Goal: Information Seeking & Learning: Learn about a topic

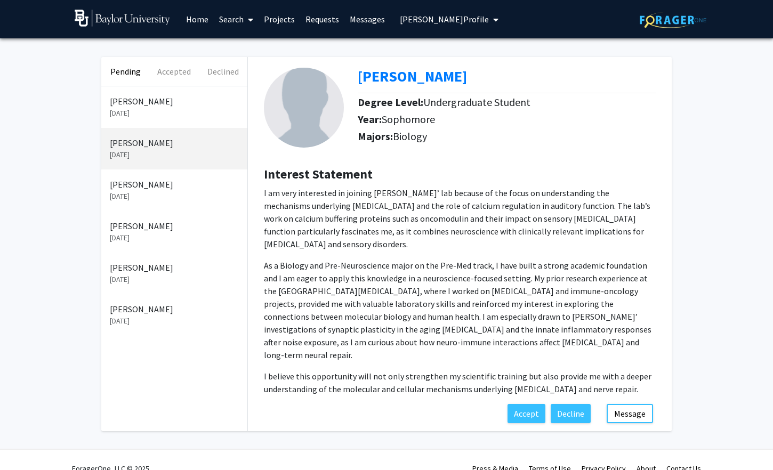
click at [140, 111] on p "Aug 28, 2025" at bounding box center [174, 113] width 129 height 11
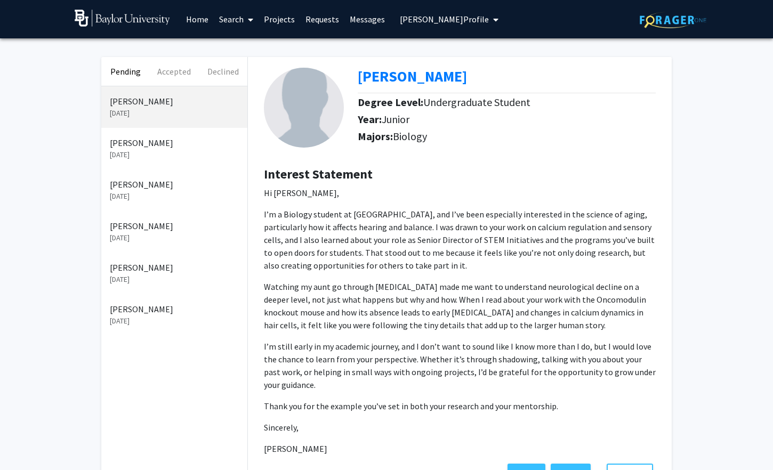
click at [360, 27] on link "Messages" at bounding box center [367, 19] width 46 height 37
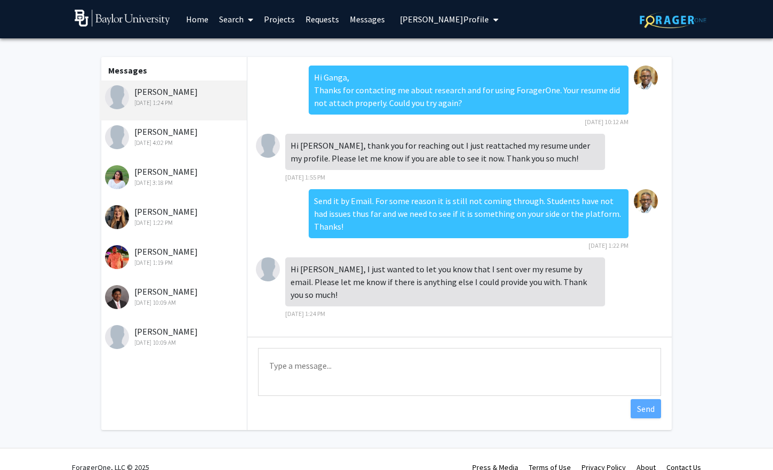
click at [135, 91] on div "Ganga Karra Aug 30, 2025 1:24 PM" at bounding box center [174, 96] width 139 height 22
click at [151, 147] on div "Aug 29, 2025 4:02 PM" at bounding box center [174, 143] width 139 height 10
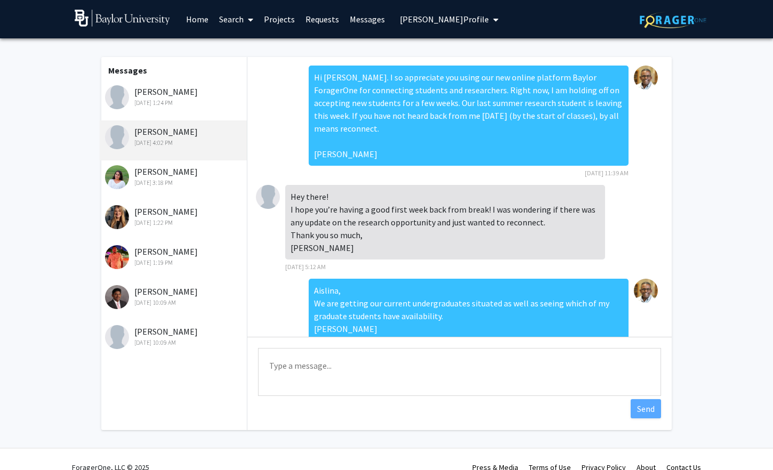
scroll to position [223, 0]
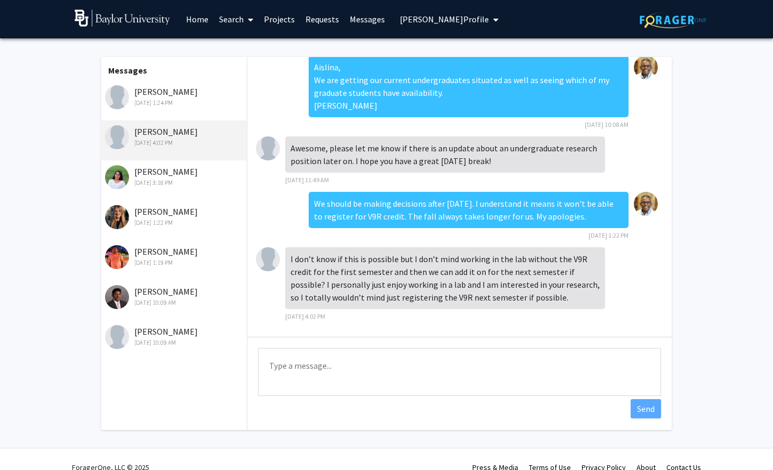
click at [165, 175] on div "Rishika Kohli Aug 29, 2025 3:18 PM" at bounding box center [174, 176] width 139 height 22
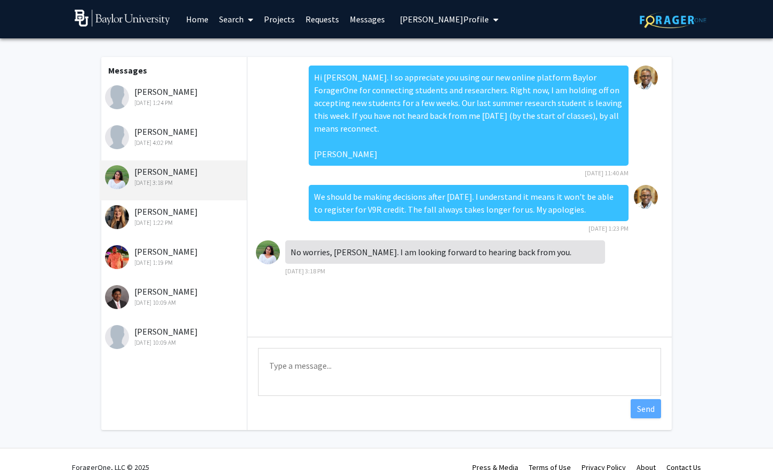
click at [156, 219] on div "Aug 29, 2025 1:22 PM" at bounding box center [174, 223] width 139 height 10
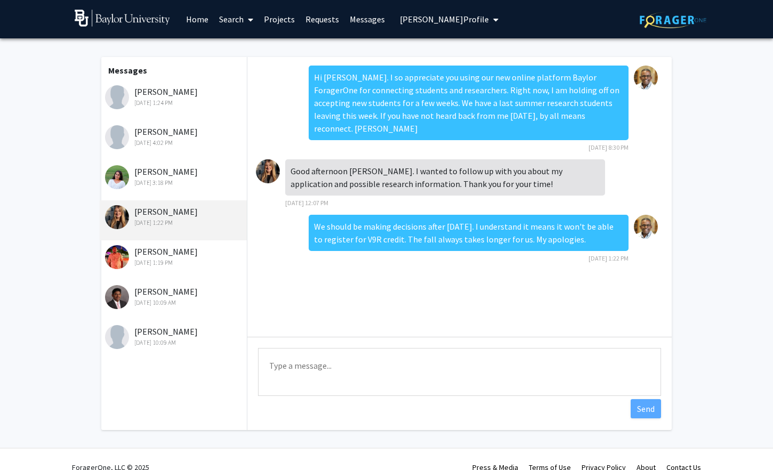
click at [156, 259] on div "Aug 29, 2025 1:19 PM" at bounding box center [174, 263] width 139 height 10
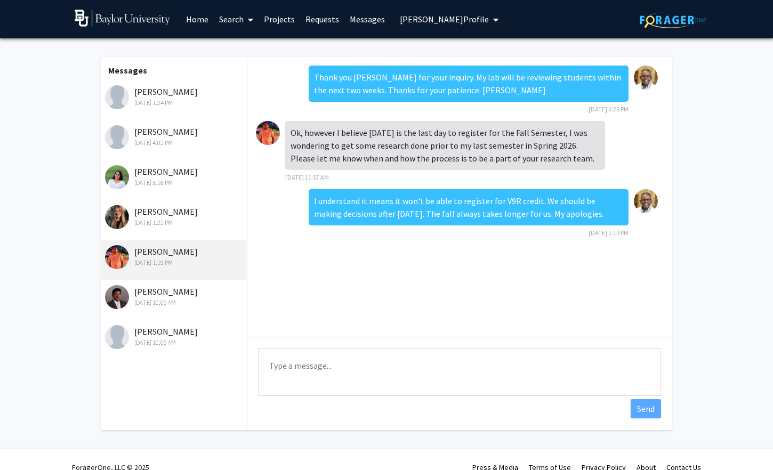
click at [154, 298] on div "Aug 28, 2025 10:09 AM" at bounding box center [174, 303] width 139 height 10
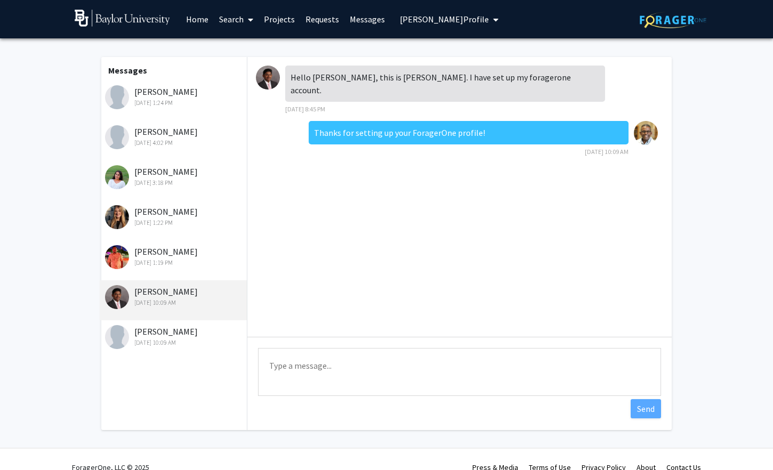
click at [163, 340] on div "Aug 28, 2025 10:09 AM" at bounding box center [174, 343] width 139 height 10
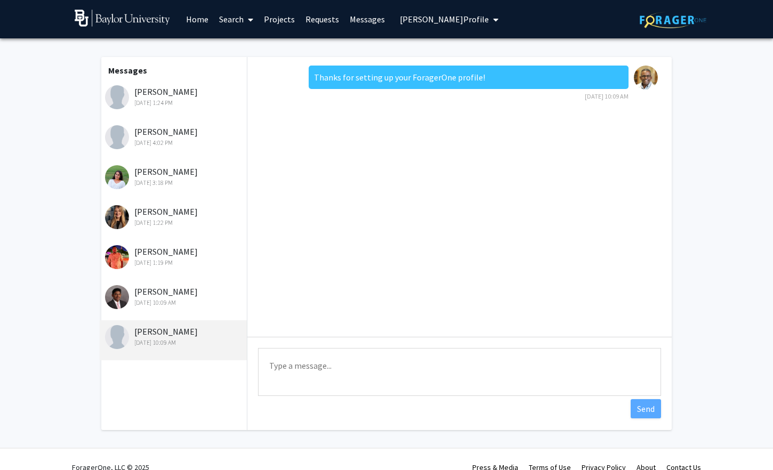
click at [323, 23] on link "Requests" at bounding box center [322, 19] width 44 height 37
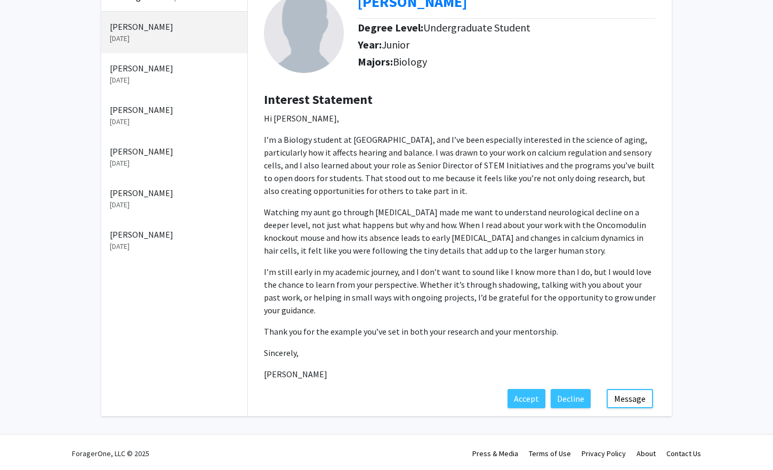
scroll to position [72, 0]
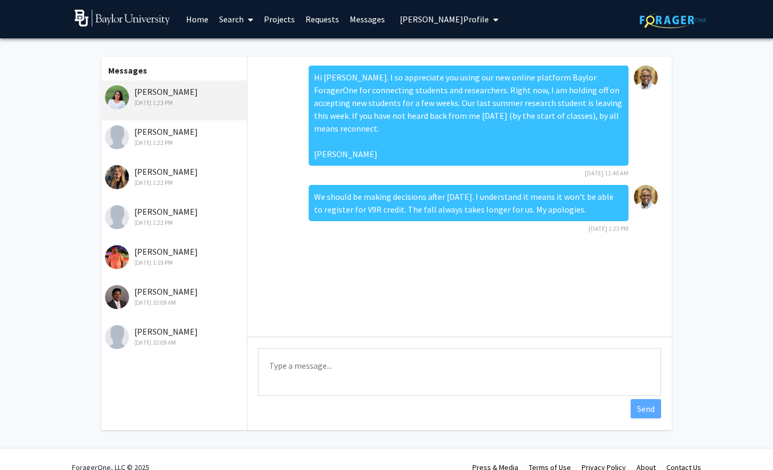
click at [199, 25] on link "Home" at bounding box center [197, 19] width 33 height 37
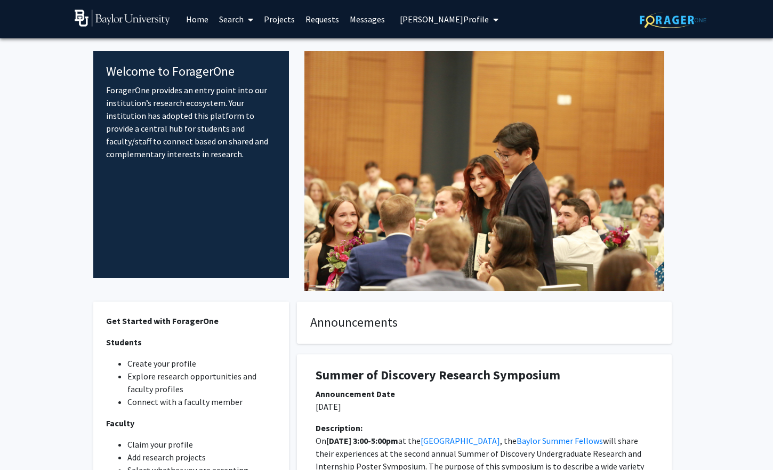
click at [235, 21] on link "Search" at bounding box center [236, 19] width 45 height 37
click at [250, 47] on span "Faculty/Staff" at bounding box center [253, 48] width 78 height 21
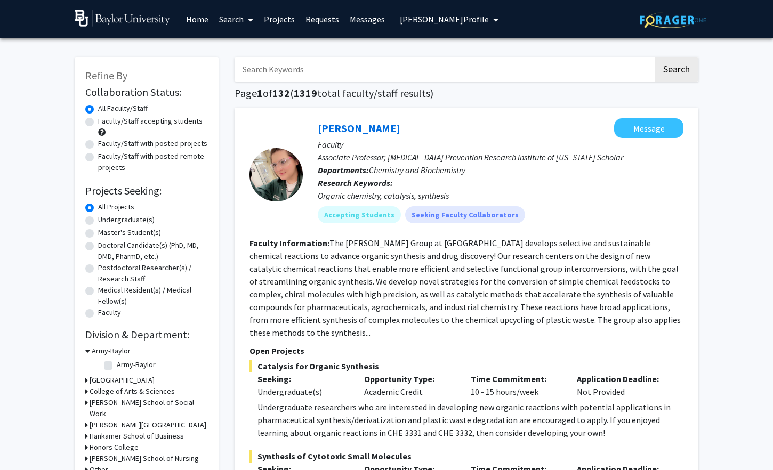
click at [134, 119] on label "Faculty/Staff accepting students" at bounding box center [150, 121] width 104 height 11
click at [105, 119] on input "Faculty/Staff accepting students" at bounding box center [101, 119] width 7 height 7
radio input "true"
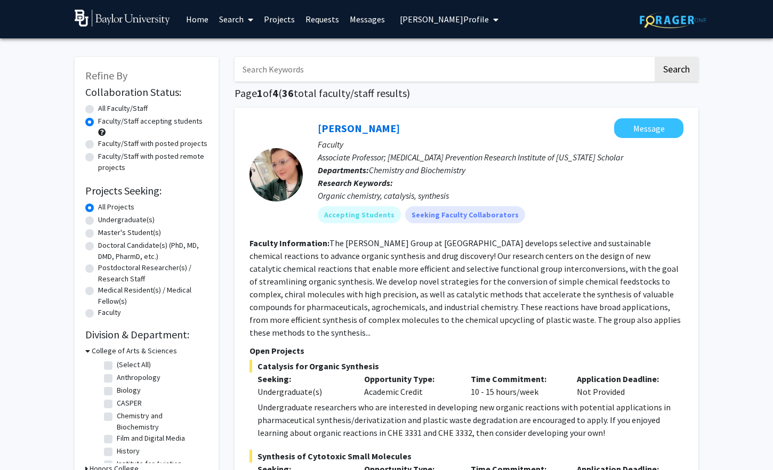
click at [105, 107] on label "All Faculty/Staff" at bounding box center [123, 108] width 50 height 11
click at [105, 107] on input "All Faculty/Staff" at bounding box center [101, 106] width 7 height 7
radio input "true"
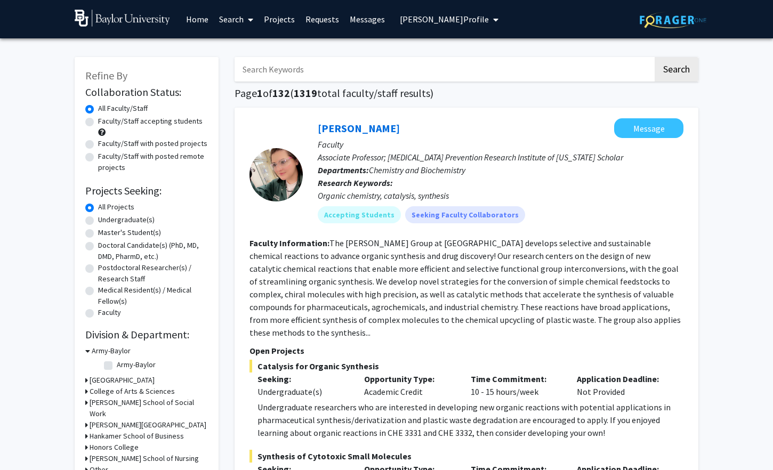
click at [115, 142] on label "Faculty/Staff with posted projects" at bounding box center [152, 143] width 109 height 11
click at [105, 142] on input "Faculty/Staff with posted projects" at bounding box center [101, 141] width 7 height 7
radio input "true"
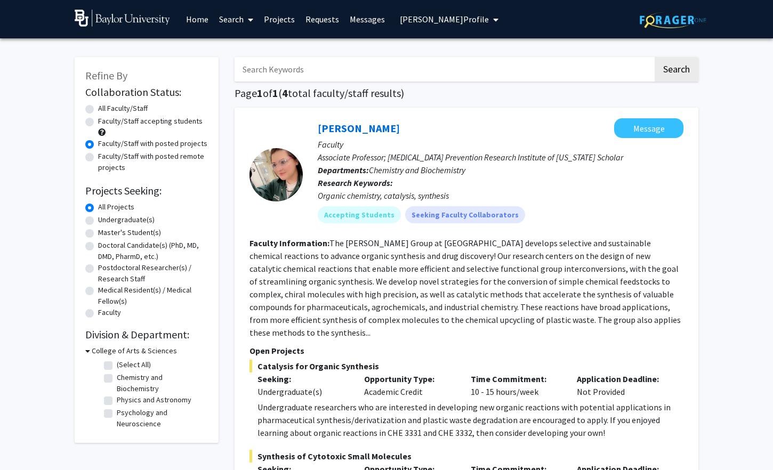
click at [112, 118] on label "Faculty/Staff accepting students" at bounding box center [150, 121] width 104 height 11
click at [105, 118] on input "Faculty/Staff accepting students" at bounding box center [101, 119] width 7 height 7
radio input "true"
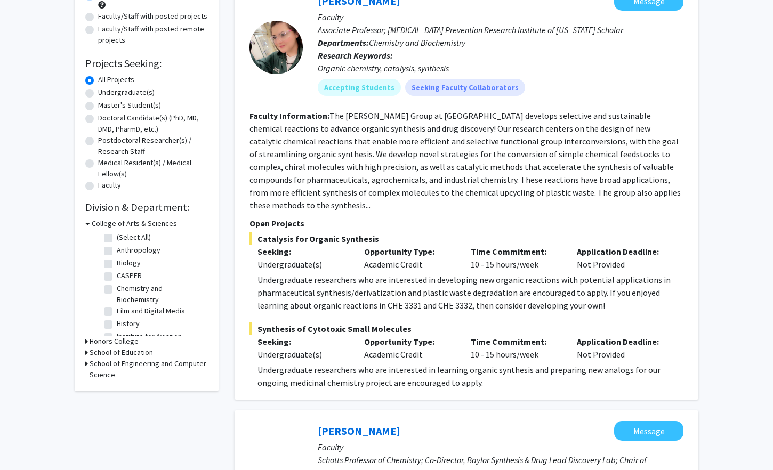
scroll to position [133, 0]
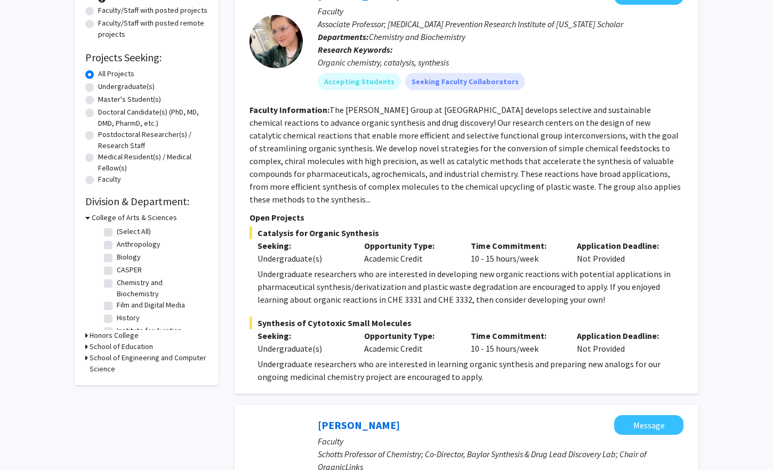
click at [117, 242] on label "Anthropology" at bounding box center [139, 244] width 44 height 11
click at [117, 242] on input "Anthropology" at bounding box center [120, 242] width 7 height 7
checkbox input "true"
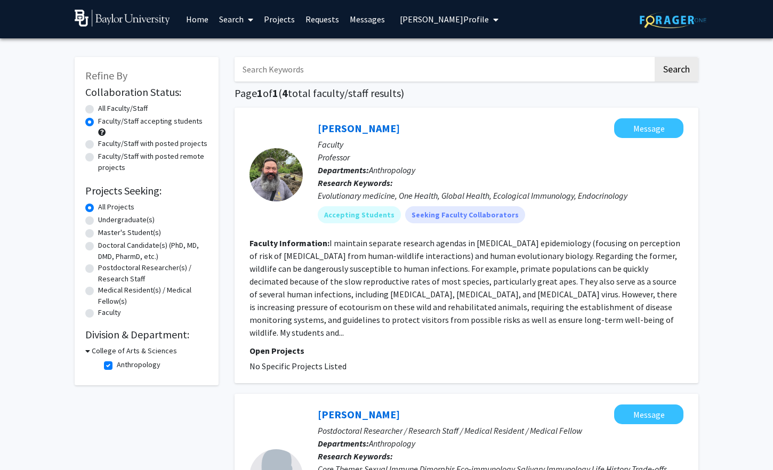
click at [110, 103] on label "All Faculty/Staff" at bounding box center [123, 108] width 50 height 11
click at [105, 103] on input "All Faculty/Staff" at bounding box center [101, 106] width 7 height 7
radio input "true"
click at [115, 119] on label "Faculty/Staff accepting students" at bounding box center [150, 121] width 104 height 11
click at [105, 119] on input "Faculty/Staff accepting students" at bounding box center [101, 119] width 7 height 7
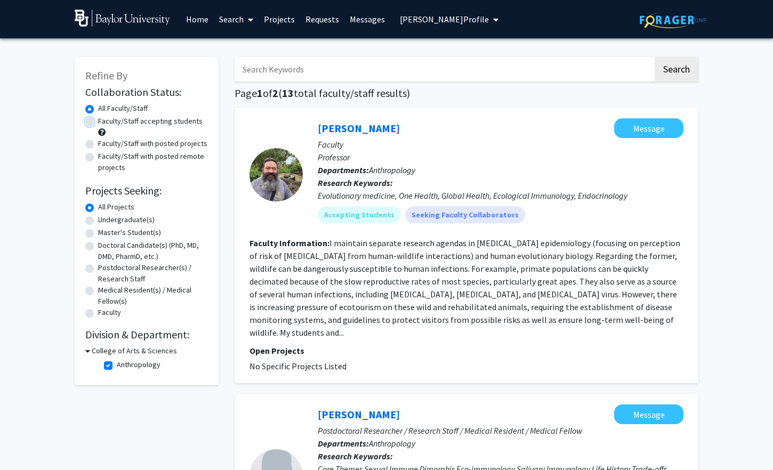
radio input "true"
click at [124, 220] on label "Undergraduate(s)" at bounding box center [126, 219] width 57 height 11
click at [105, 220] on input "Undergraduate(s)" at bounding box center [101, 217] width 7 height 7
radio input "true"
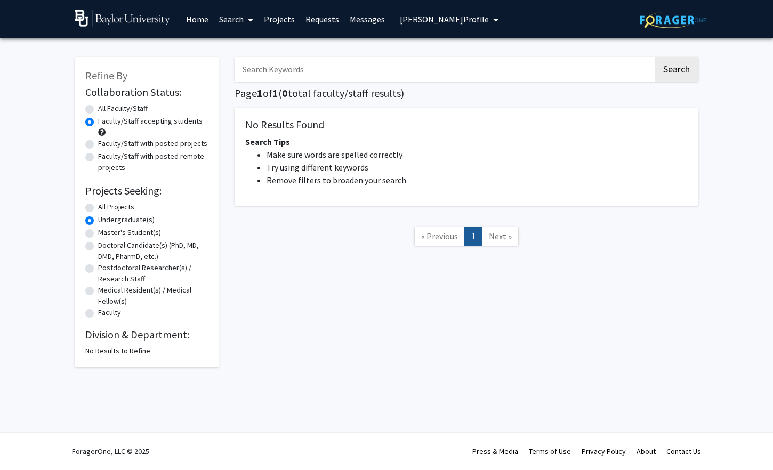
click at [121, 209] on label "All Projects" at bounding box center [116, 206] width 36 height 11
click at [105, 208] on input "All Projects" at bounding box center [101, 204] width 7 height 7
radio input "true"
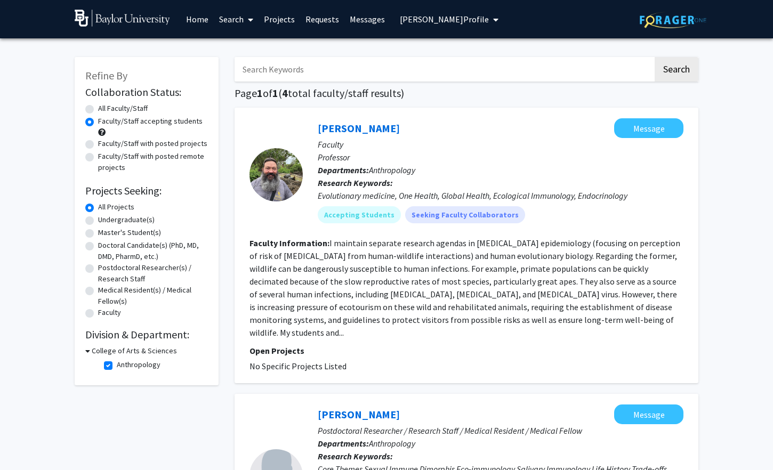
click at [252, 22] on icon at bounding box center [250, 19] width 5 height 9
click at [256, 73] on span "Students" at bounding box center [246, 70] width 65 height 21
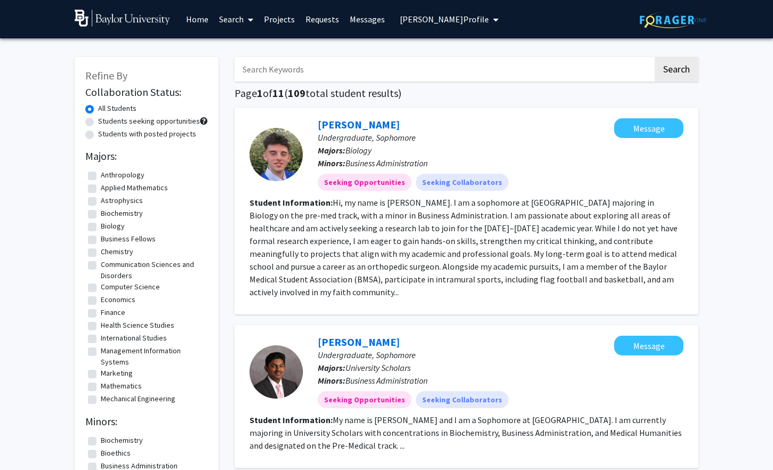
click at [160, 120] on label "Students seeking opportunities" at bounding box center [149, 121] width 102 height 11
click at [105, 120] on input "Students seeking opportunities" at bounding box center [101, 119] width 7 height 7
radio input "true"
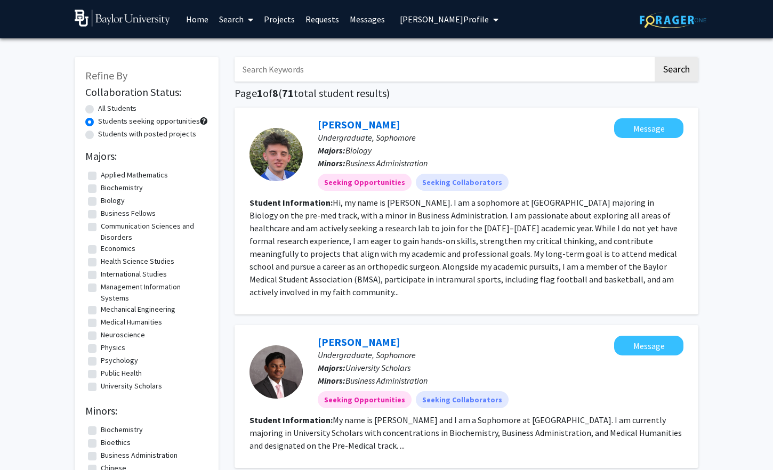
click at [150, 133] on label "Students with posted projects" at bounding box center [147, 133] width 98 height 11
click at [105, 133] on input "Students with posted projects" at bounding box center [101, 131] width 7 height 7
radio input "true"
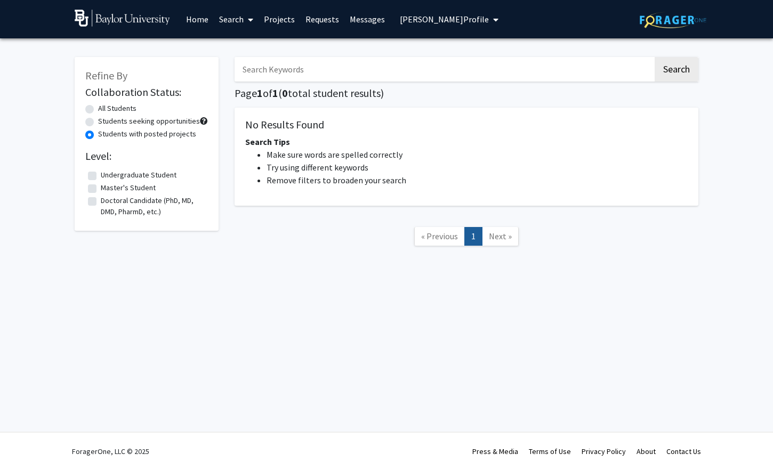
click at [151, 122] on label "Students seeking opportunities" at bounding box center [149, 121] width 102 height 11
click at [105, 122] on input "Students seeking opportunities" at bounding box center [101, 119] width 7 height 7
radio input "true"
